Goal: Task Accomplishment & Management: Manage account settings

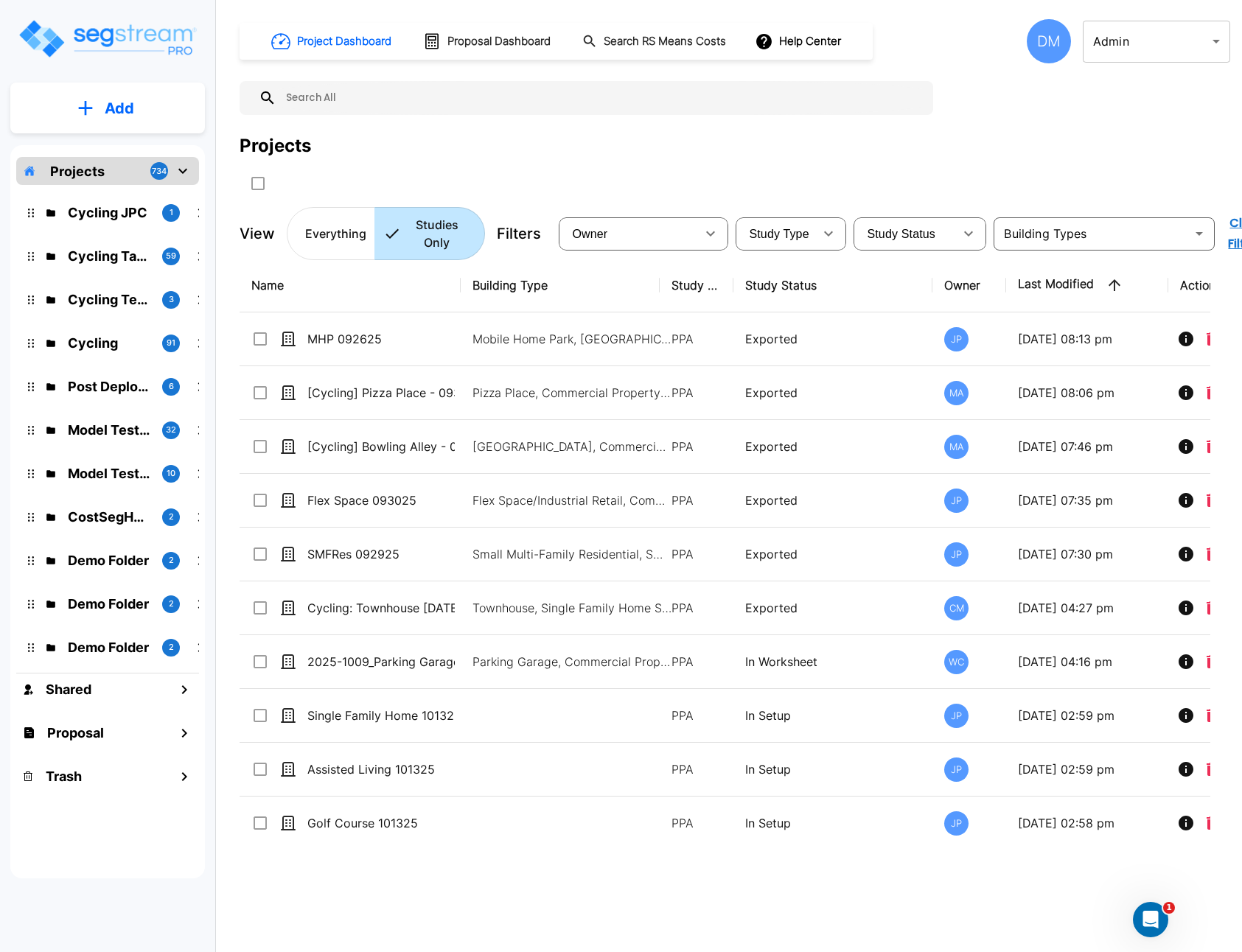
click at [1052, 38] on div "DM" at bounding box center [1049, 40] width 44 height 44
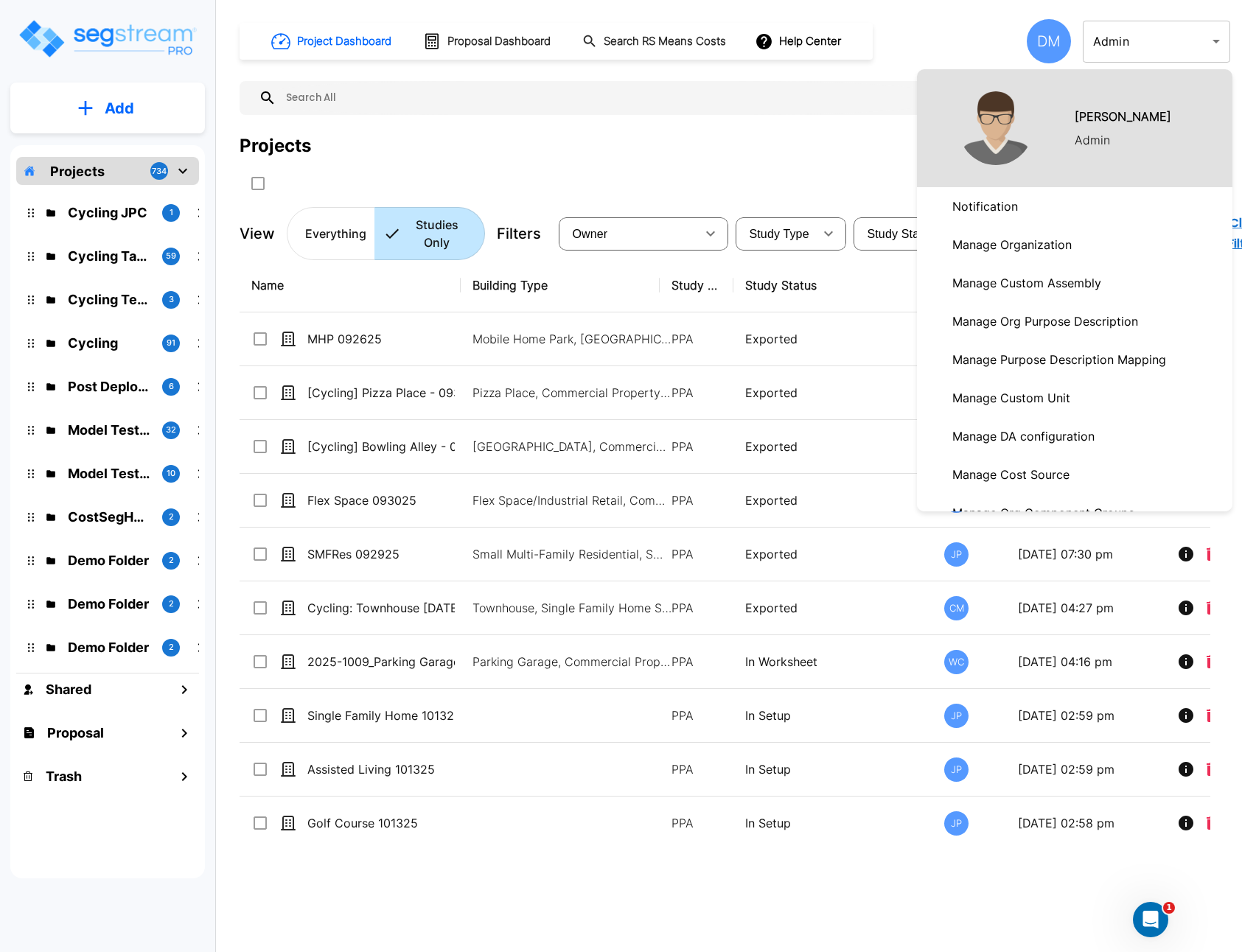
click at [1042, 250] on p "Manage Organization" at bounding box center [1011, 245] width 131 height 30
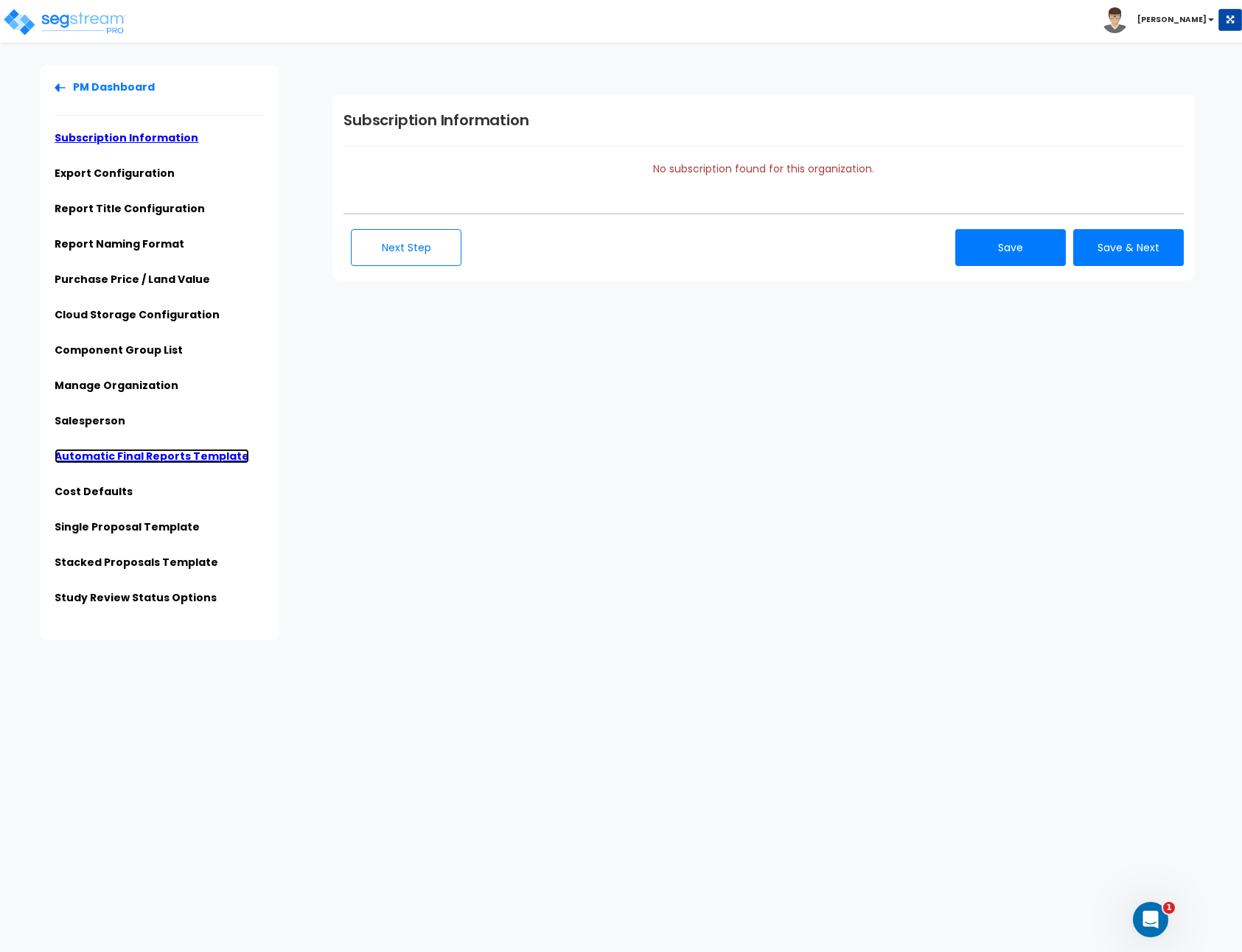
click at [108, 449] on link "Automatic Final Reports Template" at bounding box center [151, 456] width 194 height 15
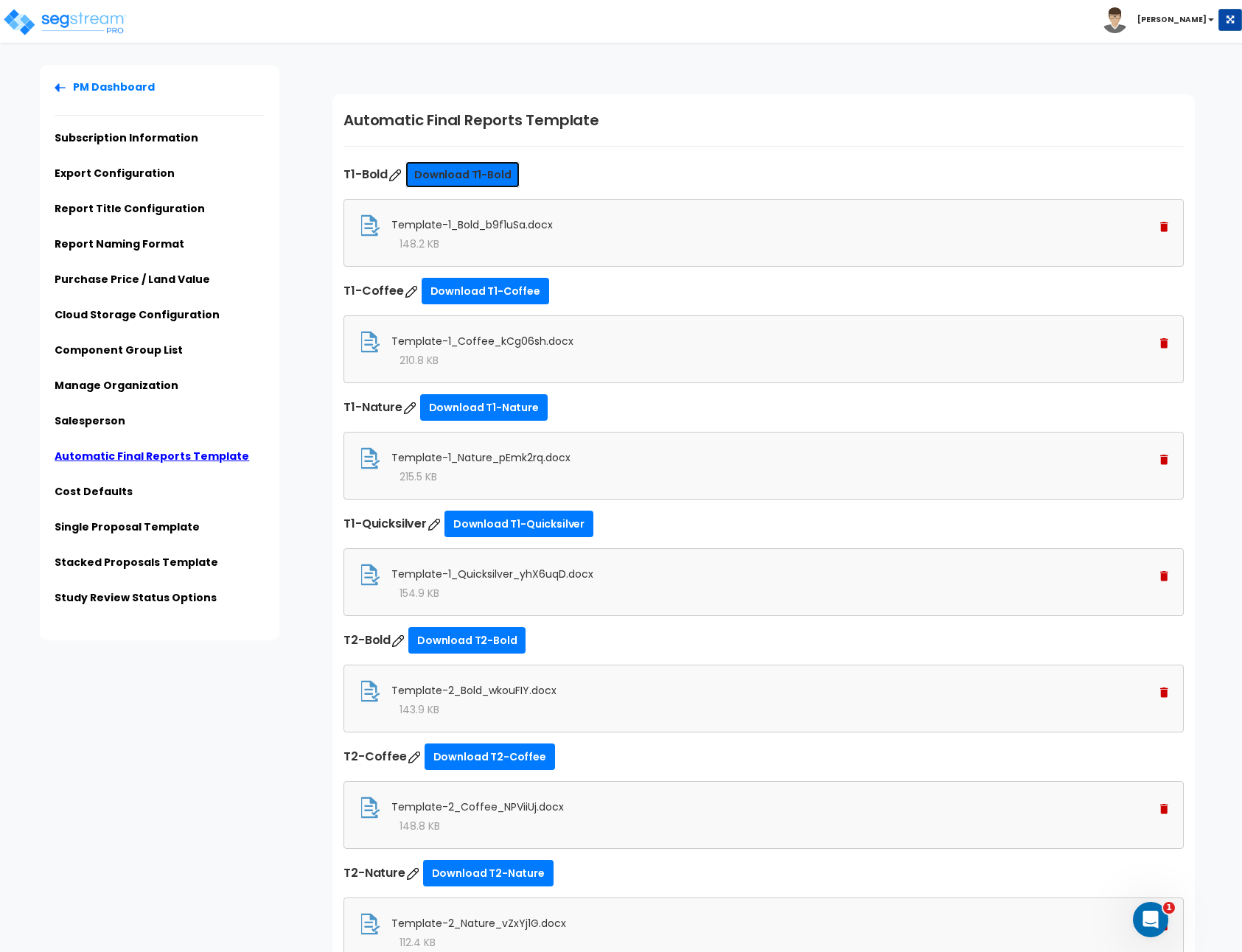
click at [467, 183] on link "Download T1-Bold" at bounding box center [463, 175] width 114 height 27
